Goal: Task Accomplishment & Management: Complete application form

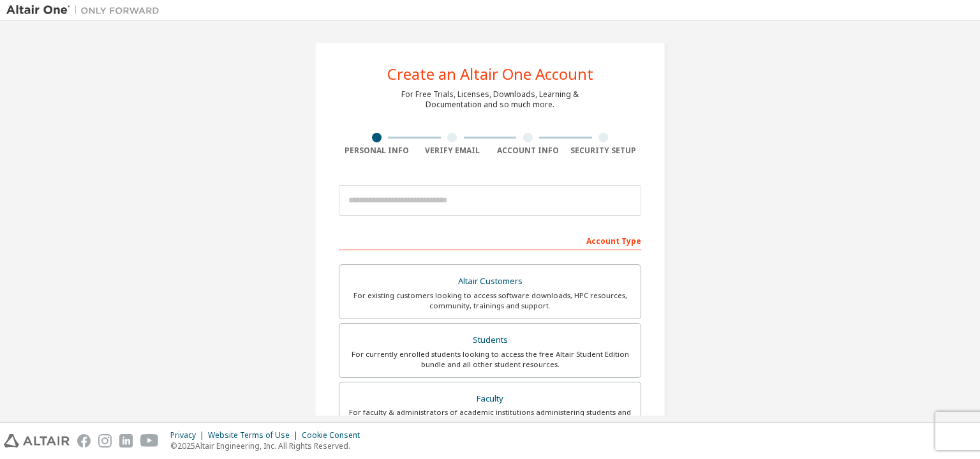
type input "**********"
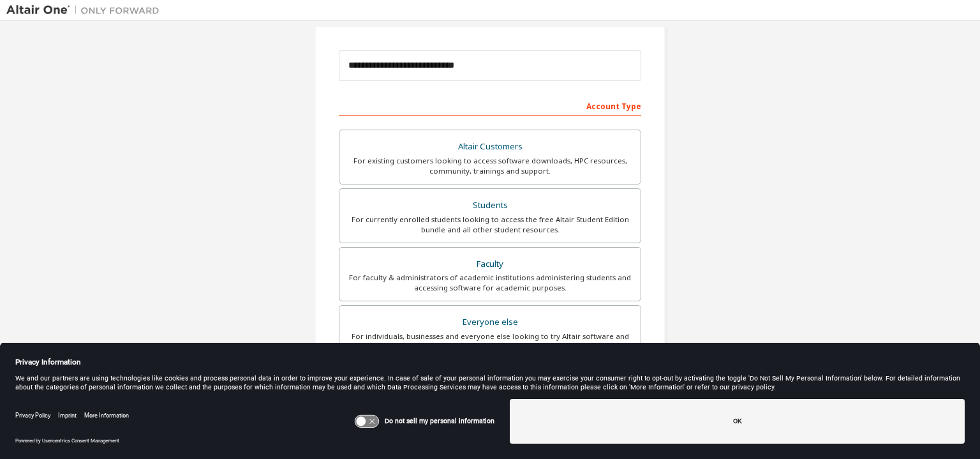
scroll to position [191, 0]
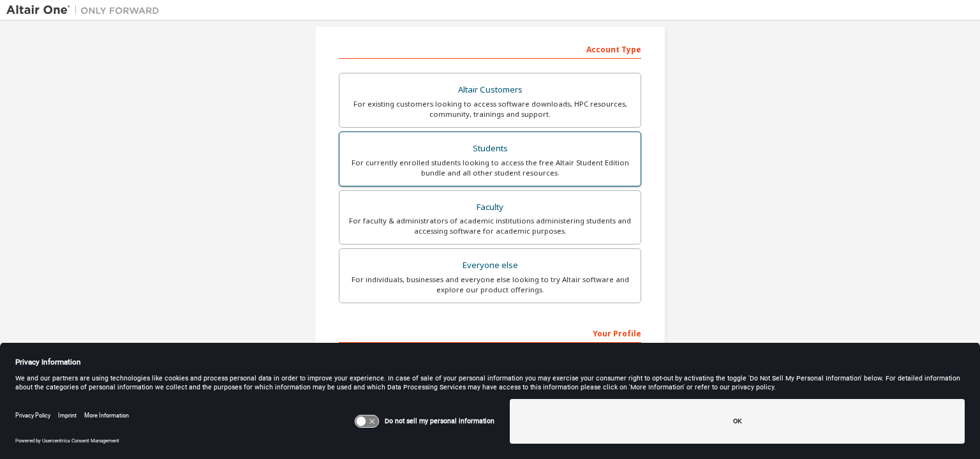
click at [472, 159] on div "For currently enrolled students looking to access the free Altair Student Editi…" at bounding box center [490, 168] width 286 height 20
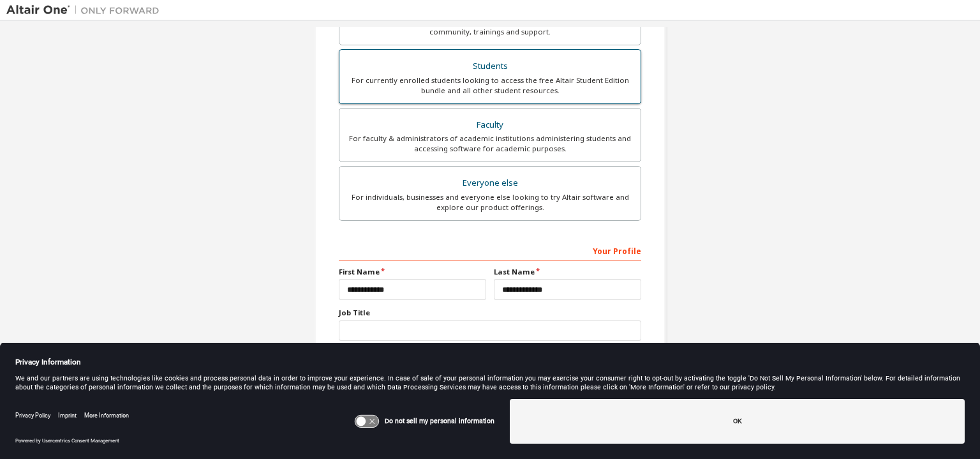
scroll to position [284, 0]
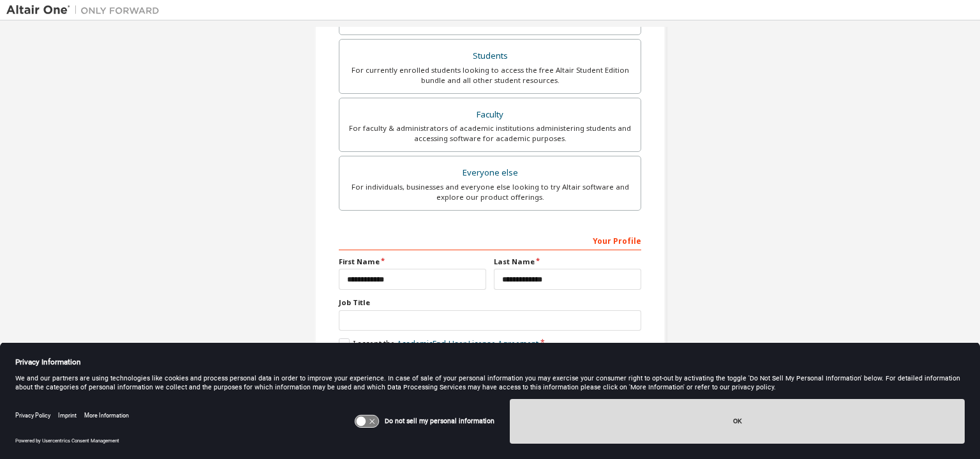
click at [740, 421] on button "OK" at bounding box center [737, 421] width 455 height 45
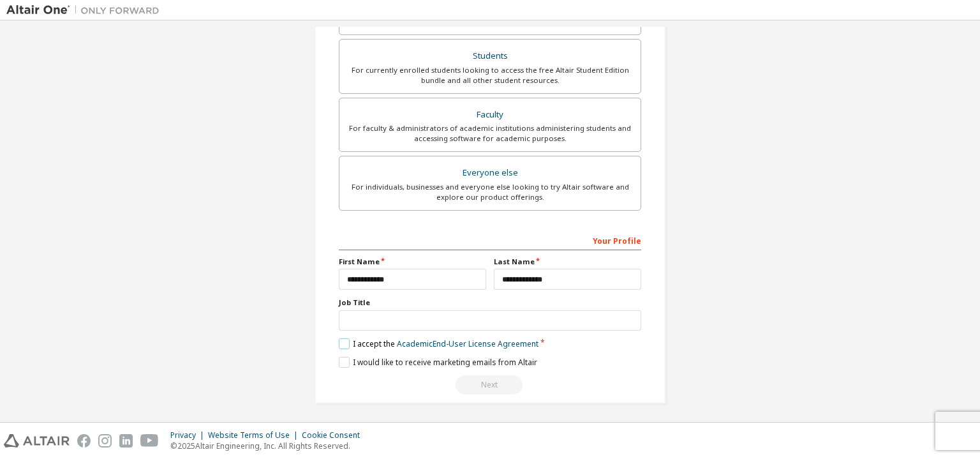
click at [342, 339] on label "I accept the Academic End-User License Agreement" at bounding box center [439, 343] width 200 height 11
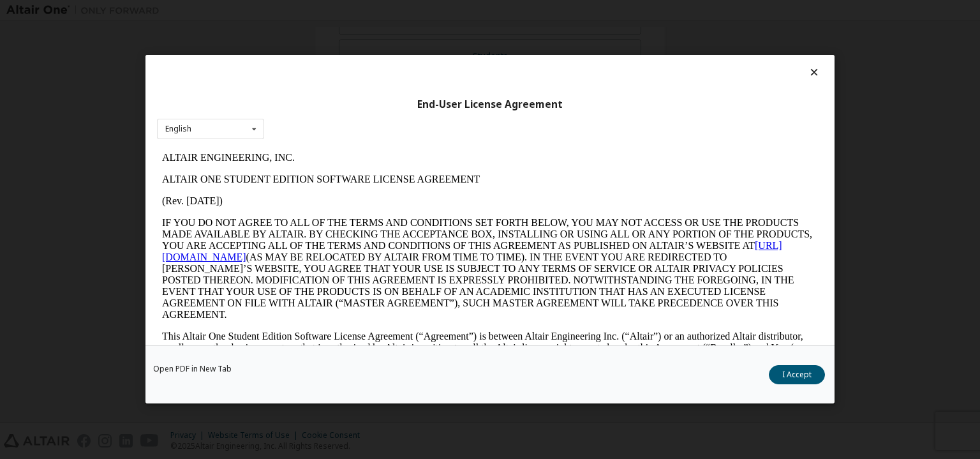
scroll to position [0, 0]
click at [802, 368] on button "I Accept" at bounding box center [797, 374] width 56 height 19
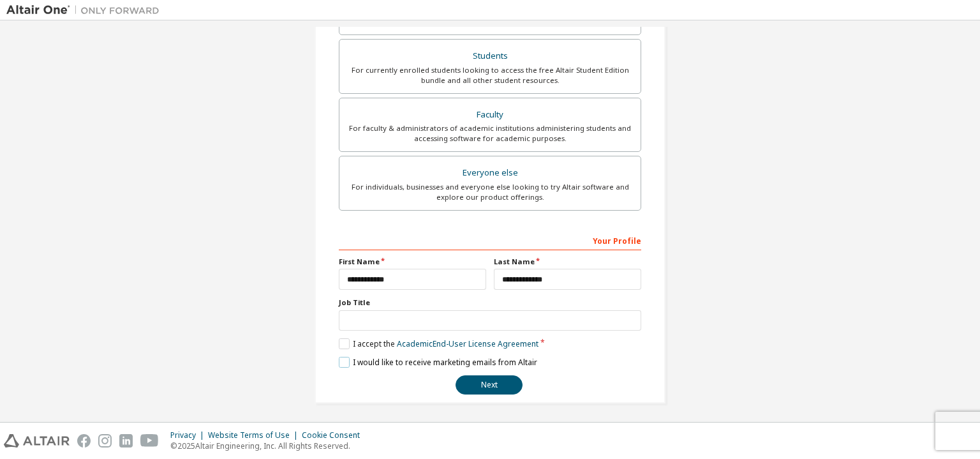
click at [348, 359] on label "I would like to receive marketing emails from Altair" at bounding box center [438, 362] width 198 height 11
click at [482, 379] on button "Next" at bounding box center [488, 384] width 67 height 19
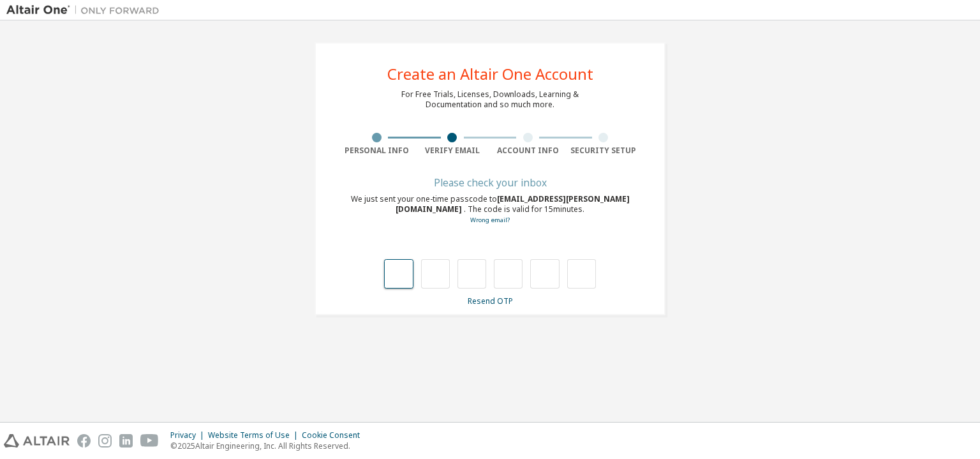
click at [409, 274] on input "text" at bounding box center [398, 273] width 29 height 29
type input "*"
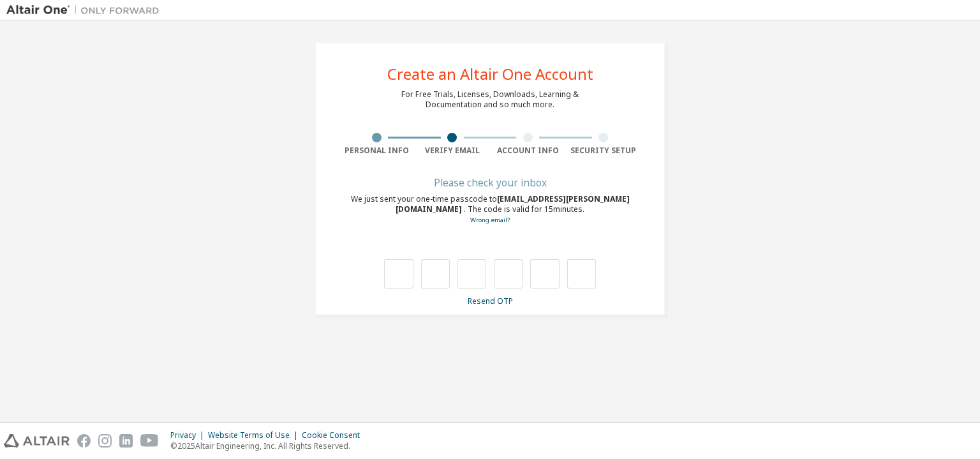
type input "*"
